Goal: Find specific page/section: Find specific page/section

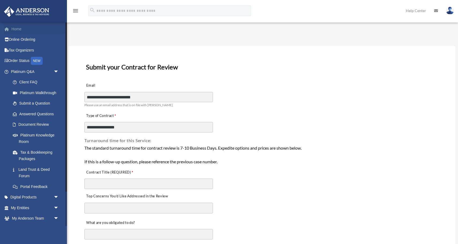
click at [20, 30] on link "Home" at bounding box center [35, 29] width 63 height 11
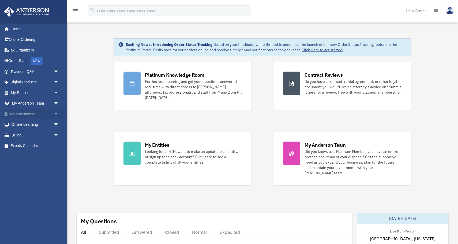
click at [30, 112] on link "My Documents arrow_drop_down" at bounding box center [35, 114] width 63 height 11
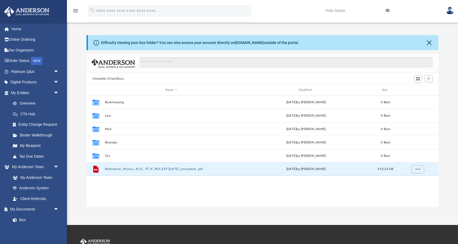
scroll to position [122, 352]
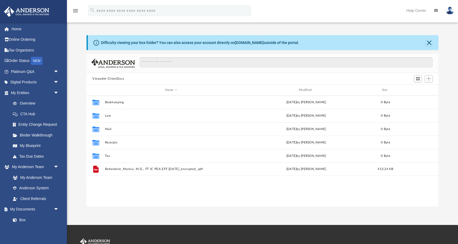
scroll to position [122, 352]
